Goal: Information Seeking & Learning: Learn about a topic

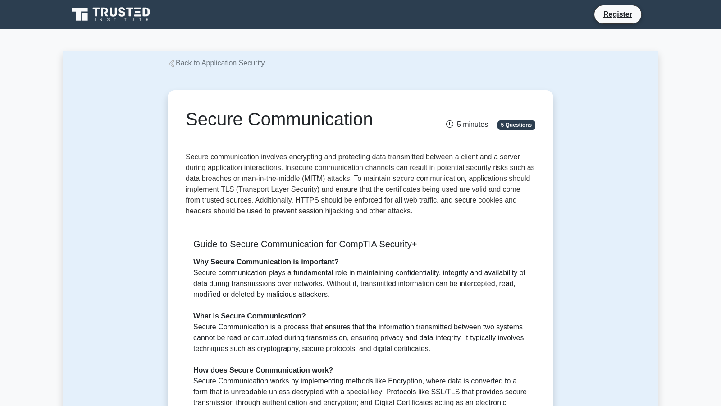
click at [214, 65] on link "Back to Application Security" at bounding box center [216, 63] width 97 height 8
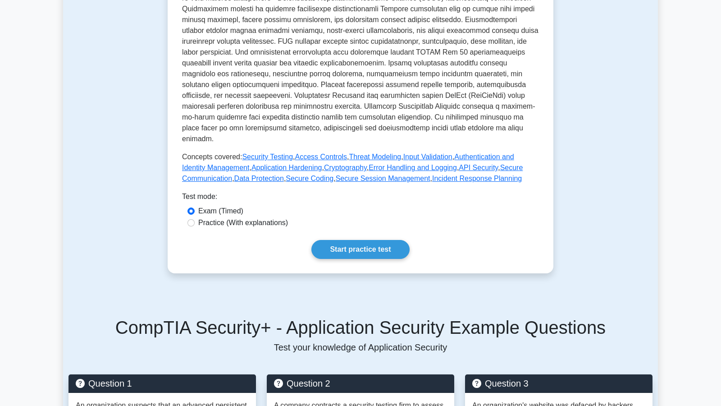
scroll to position [324, 0]
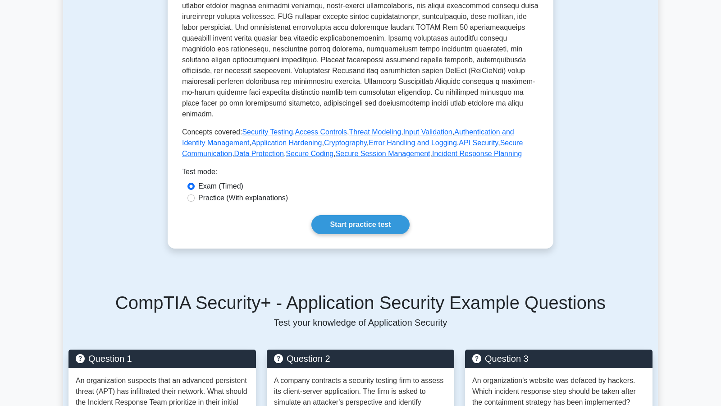
click at [268, 128] on link "Security Testing" at bounding box center [267, 132] width 51 height 8
